Goal: Task Accomplishment & Management: Use online tool/utility

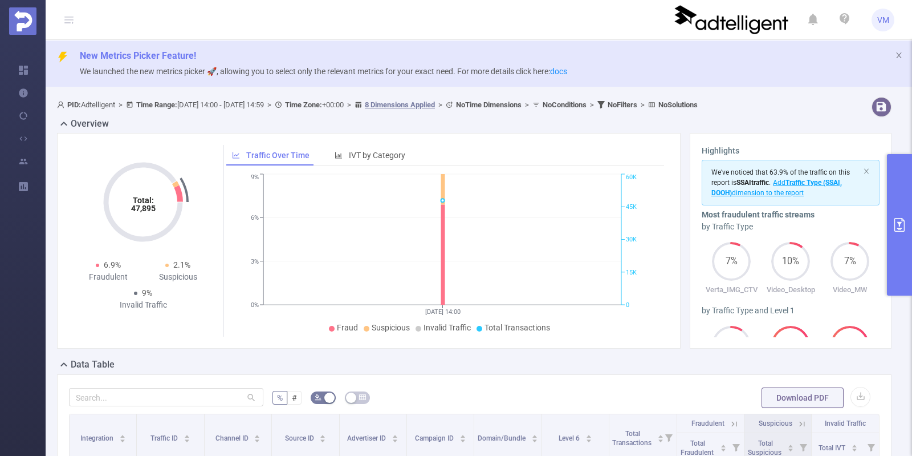
click at [910, 248] on button "primary" at bounding box center [899, 224] width 25 height 141
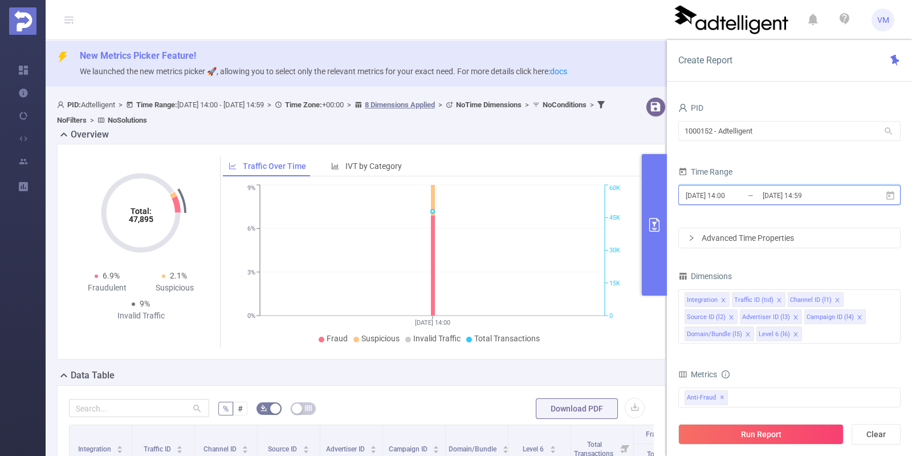
click at [893, 197] on icon at bounding box center [890, 195] width 10 height 10
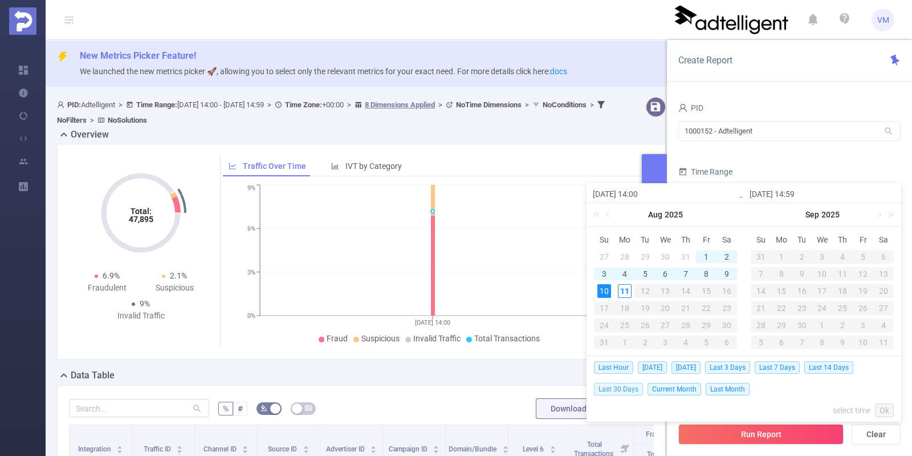
click at [607, 389] on span "Last 30 Days" at bounding box center [618, 389] width 49 height 13
type input "[DATE] 00:00"
type input "[DATE] 23:59"
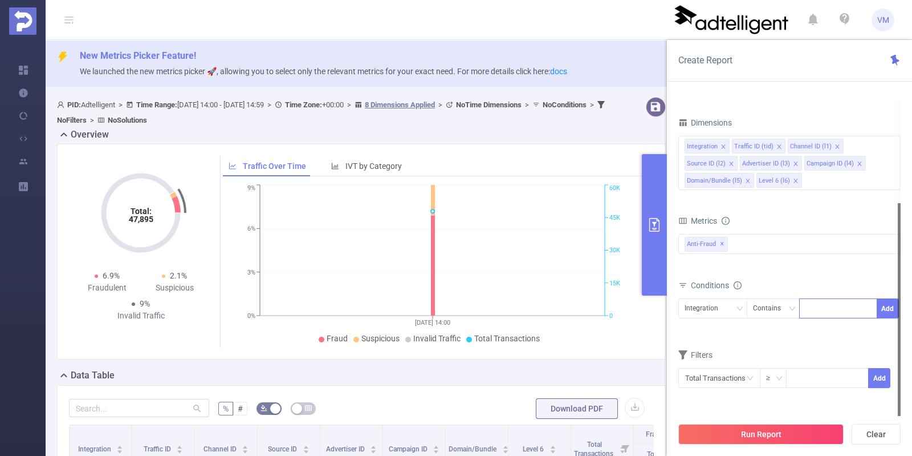
click at [815, 308] on div at bounding box center [839, 308] width 66 height 19
click at [769, 308] on div "Contains" at bounding box center [771, 308] width 36 height 19
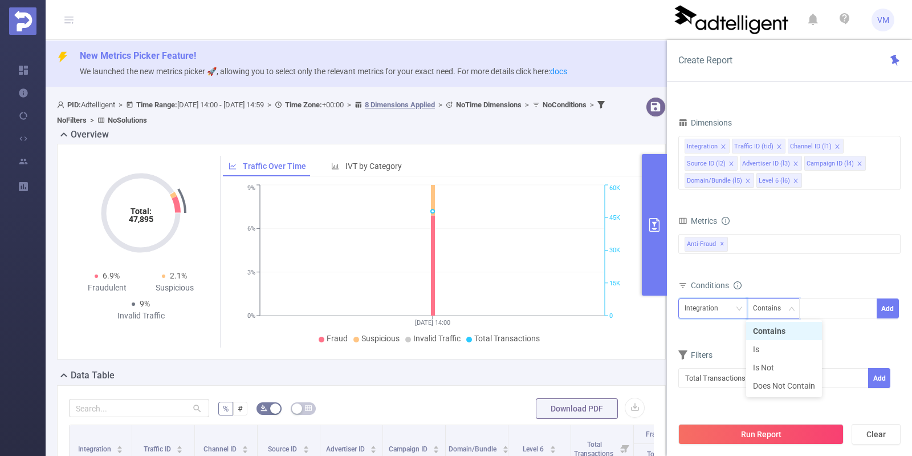
click at [687, 308] on div "Integration" at bounding box center [706, 308] width 42 height 19
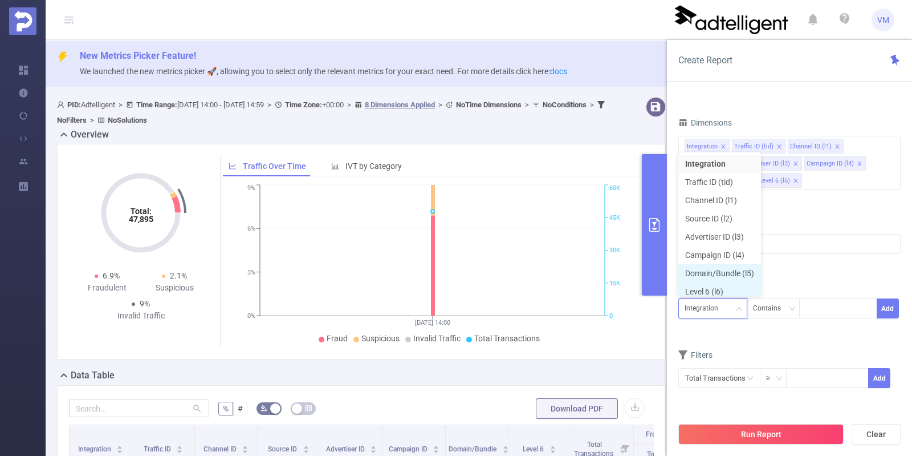
scroll to position [6, 0]
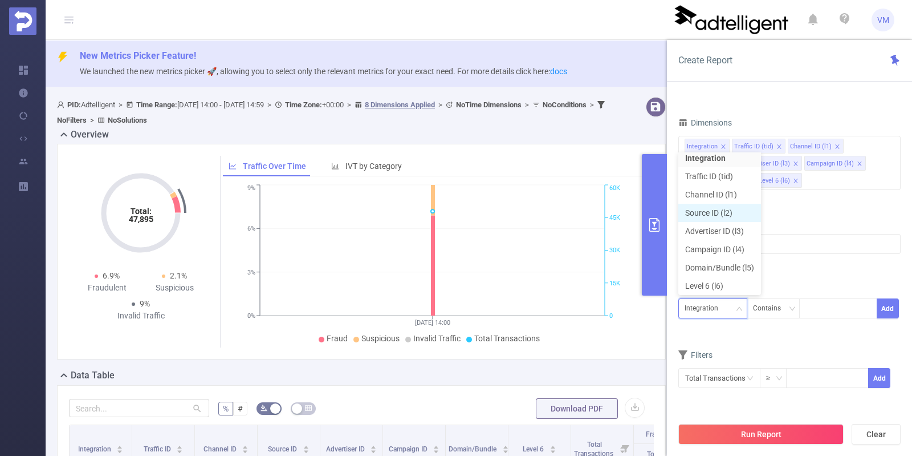
click at [720, 209] on li "Source ID (l2)" at bounding box center [719, 213] width 83 height 18
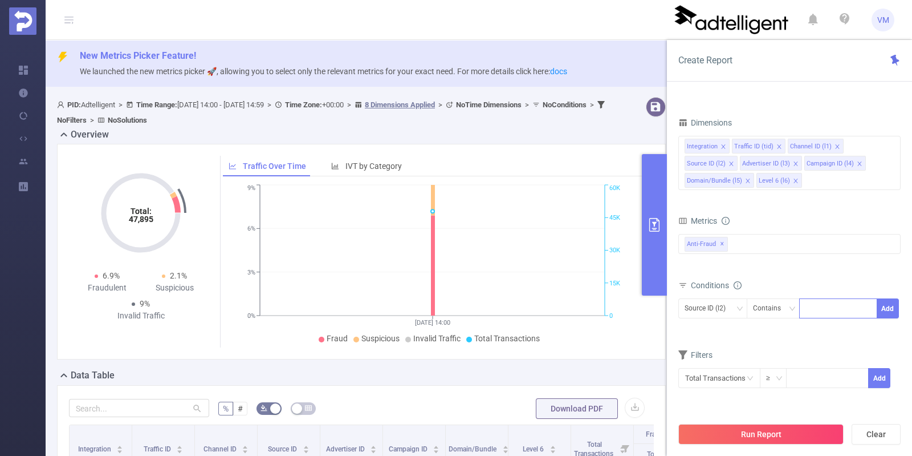
click at [818, 308] on div at bounding box center [839, 308] width 66 height 19
paste input "936246"
type input "sas_936246"
click at [842, 331] on li "sas_936246" at bounding box center [838, 330] width 78 height 18
click at [891, 309] on button "Add" at bounding box center [888, 308] width 22 height 20
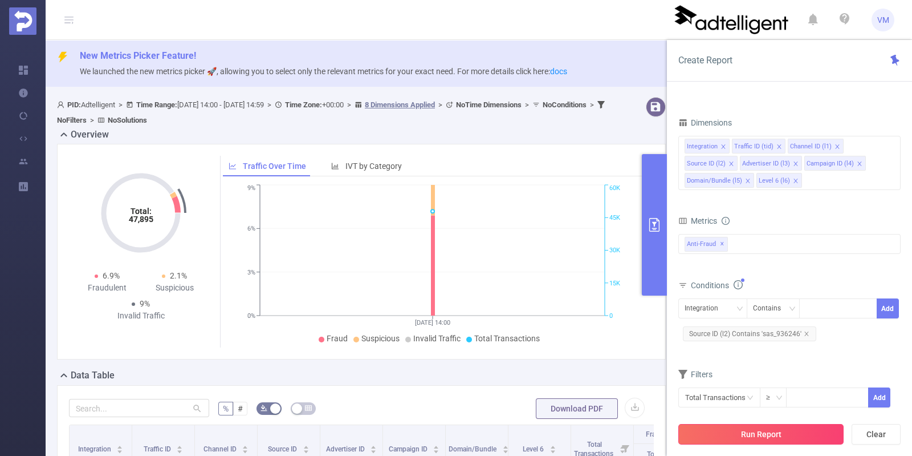
click at [786, 429] on button "Run Report" at bounding box center [760, 434] width 165 height 21
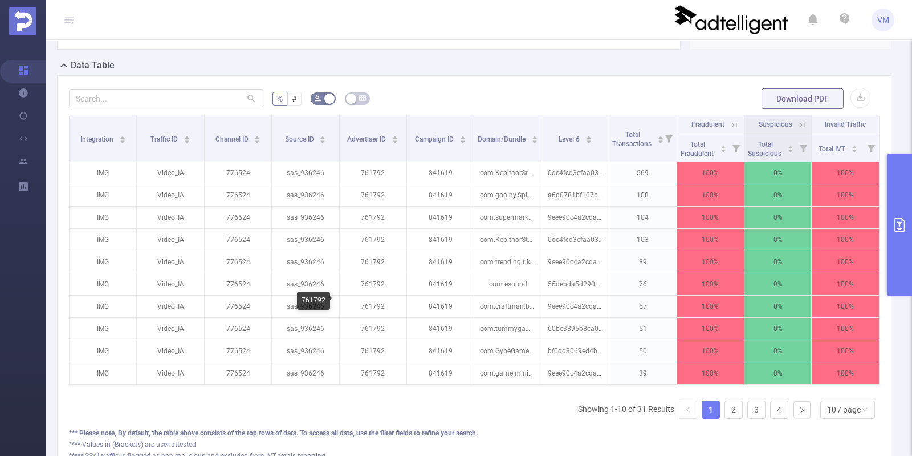
scroll to position [284, 0]
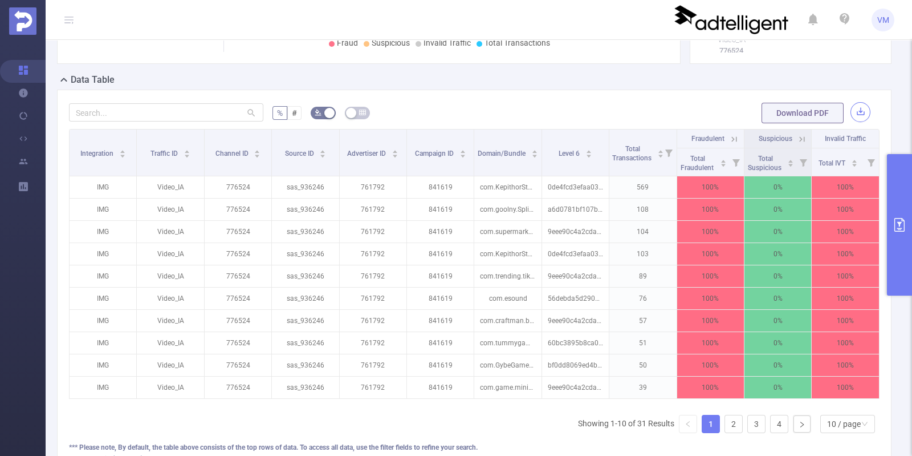
click at [851, 122] on button "button" at bounding box center [861, 112] width 20 height 20
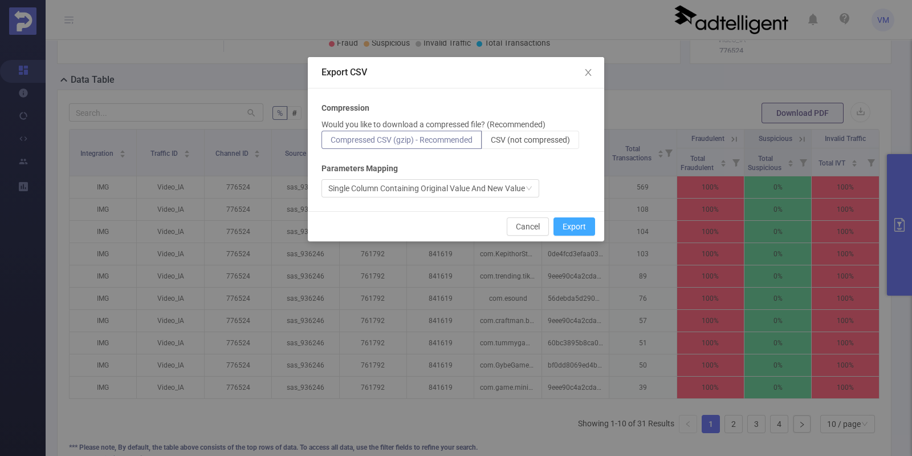
click at [584, 226] on button "Export" at bounding box center [575, 226] width 42 height 18
